Goal: Information Seeking & Learning: Learn about a topic

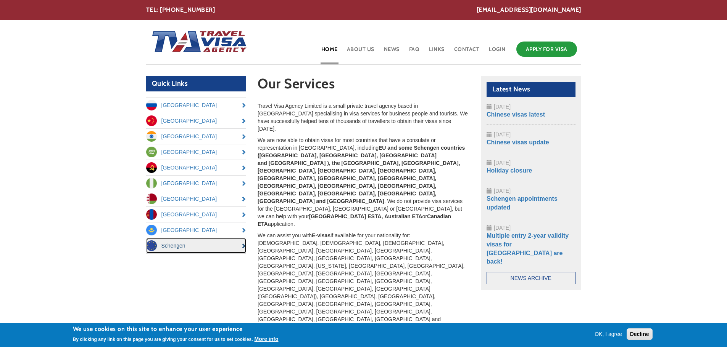
click at [206, 246] on link "Schengen" at bounding box center [196, 245] width 100 height 15
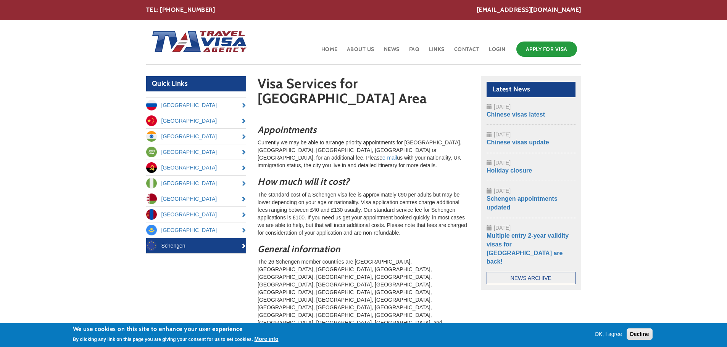
click at [321, 139] on p "Currently we may be able to arrange priority appointments for [GEOGRAPHIC_DATA]…" at bounding box center [363, 154] width 212 height 31
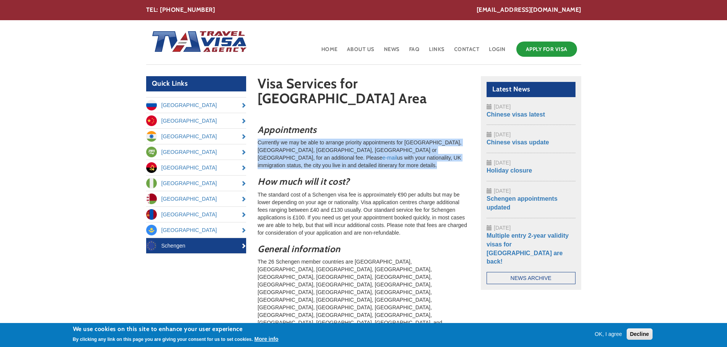
click at [321, 139] on p "Currently we may be able to arrange priority appointments for [GEOGRAPHIC_DATA]…" at bounding box center [363, 154] width 212 height 31
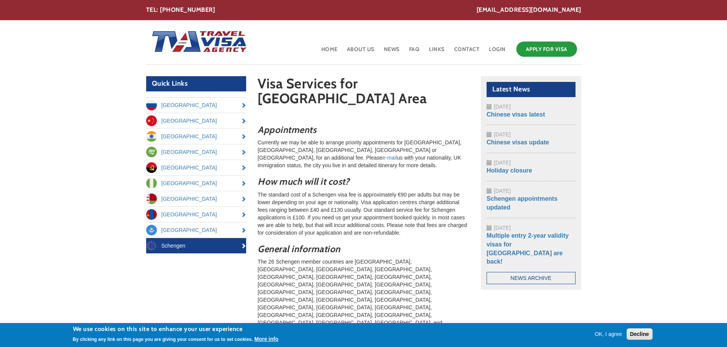
click at [349, 191] on p "The standard cost of a Schengen visa fee is approximately €90 per adults but ma…" at bounding box center [363, 214] width 212 height 46
drag, startPoint x: 333, startPoint y: 174, endPoint x: 379, endPoint y: 172, distance: 45.8
click at [379, 191] on p "The standard cost of a Schengen visa fee is approximately €90 per adults but ma…" at bounding box center [363, 214] width 212 height 46
click at [412, 191] on p "The standard cost of a Schengen visa fee is approximately €90 per adults but ma…" at bounding box center [363, 214] width 212 height 46
drag, startPoint x: 310, startPoint y: 185, endPoint x: 322, endPoint y: 186, distance: 12.2
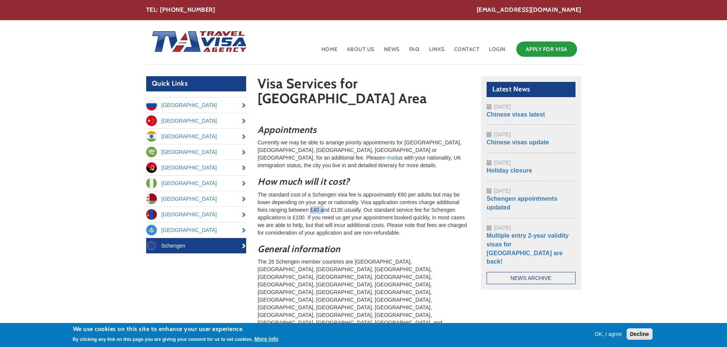
click at [322, 191] on p "The standard cost of a Schengen visa fee is approximately €90 per adults but ma…" at bounding box center [363, 214] width 212 height 46
click at [375, 191] on p "The standard cost of a Schengen visa fee is approximately €90 per adults but ma…" at bounding box center [363, 214] width 212 height 46
drag, startPoint x: 365, startPoint y: 187, endPoint x: 436, endPoint y: 187, distance: 70.9
click at [436, 191] on p "The standard cost of a Schengen visa fee is approximately €90 per adults but ma…" at bounding box center [363, 214] width 212 height 46
click at [292, 191] on p "The standard cost of a Schengen visa fee is approximately €90 per adults but ma…" at bounding box center [363, 214] width 212 height 46
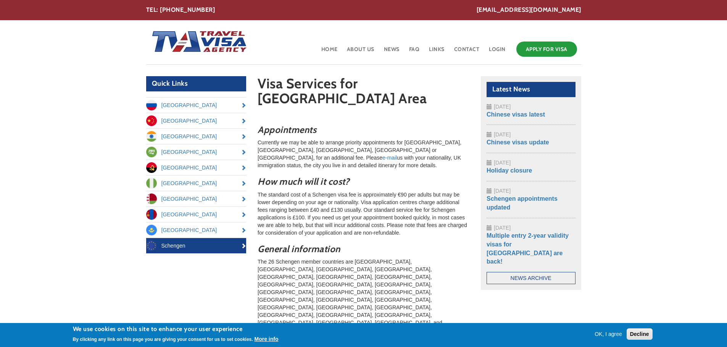
click at [417, 191] on p "The standard cost of a Schengen visa fee is approximately €90 per adults but ma…" at bounding box center [363, 214] width 212 height 46
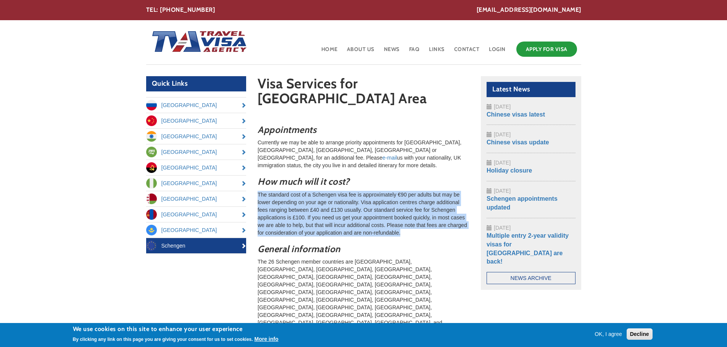
click at [417, 191] on p "The standard cost of a Schengen visa fee is approximately €90 per adults but ma…" at bounding box center [363, 214] width 212 height 46
click at [413, 196] on p "The standard cost of a Schengen visa fee is approximately €90 per adults but ma…" at bounding box center [363, 214] width 212 height 46
